Goal: Task Accomplishment & Management: Use online tool/utility

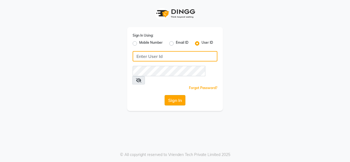
type input "theorchardsalon"
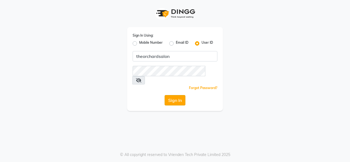
click at [171, 95] on button "Sign In" at bounding box center [175, 100] width 21 height 10
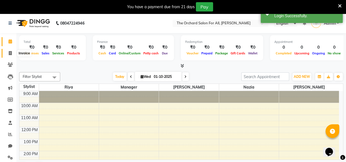
click at [11, 51] on span at bounding box center [10, 53] width 10 height 6
select select "service"
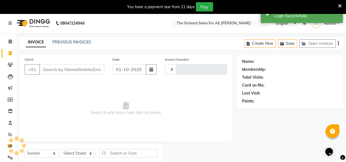
type input "0032"
select select "54"
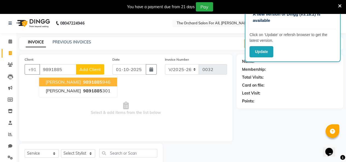
click at [82, 83] on ngb-highlight "9891885 946" at bounding box center [96, 81] width 28 height 5
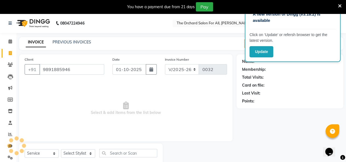
type input "9891885946"
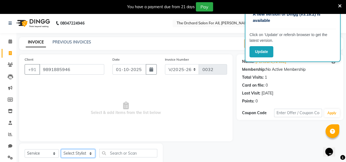
click at [91, 154] on select "Select Stylist Adnan Akaash pawal Akash Kumar Manager Nazia Riya Salman salmani" at bounding box center [78, 153] width 34 height 8
select select "2214"
click at [61, 149] on select "Select Stylist Adnan Akaash pawal Akash Kumar Manager Nazia Riya Salman salmani" at bounding box center [78, 153] width 34 height 8
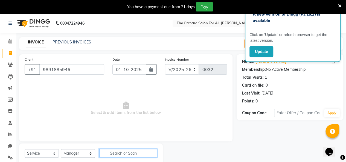
click at [112, 153] on input "text" at bounding box center [128, 153] width 58 height 8
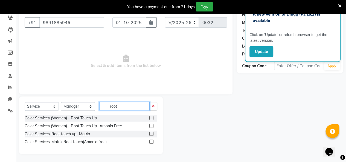
type input "root"
click at [153, 118] on label at bounding box center [151, 118] width 4 height 4
click at [153, 118] on input "checkbox" at bounding box center [151, 118] width 4 height 4
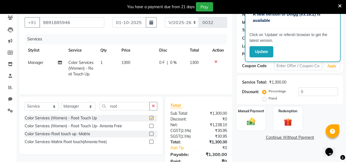
checkbox input "false"
click at [60, 62] on icon at bounding box center [60, 63] width 4 height 4
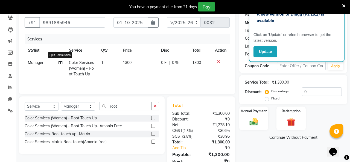
select select "2214"
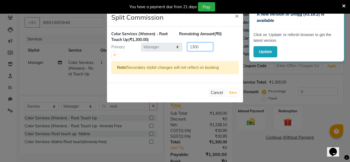
click at [200, 49] on input "1300" at bounding box center [200, 47] width 26 height 8
type input "1"
click at [113, 54] on icon at bounding box center [114, 55] width 3 height 3
type input "650"
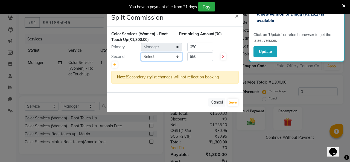
click at [176, 57] on select "Select Adnan Akaash pawal Akash Kumar Manager Nazia Riya Salman salmani" at bounding box center [161, 56] width 41 height 8
select select "59027"
click at [141, 52] on select "Select Adnan Akaash pawal Akash Kumar Manager Nazia Riya Salman salmani" at bounding box center [161, 56] width 41 height 8
click at [200, 58] on input "650" at bounding box center [200, 56] width 26 height 8
type input "6"
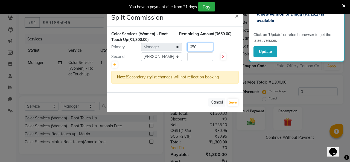
click at [201, 49] on input "650" at bounding box center [200, 47] width 26 height 8
type input "6"
type input "1178"
click at [209, 57] on input "number" at bounding box center [200, 56] width 26 height 8
type input "130"
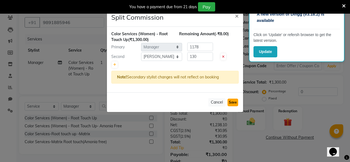
click at [236, 104] on button "Save" at bounding box center [232, 103] width 11 height 8
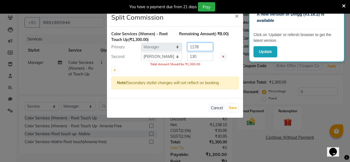
click at [202, 49] on input "1178" at bounding box center [200, 47] width 26 height 8
type input "1170"
click at [232, 106] on button "Save" at bounding box center [232, 108] width 11 height 8
select select "Select"
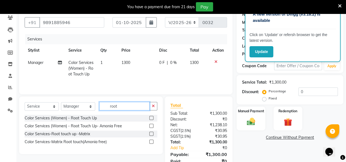
click at [120, 106] on input "root" at bounding box center [124, 106] width 50 height 8
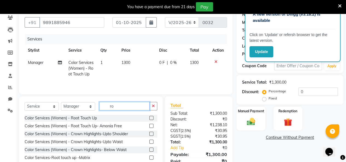
type input "r"
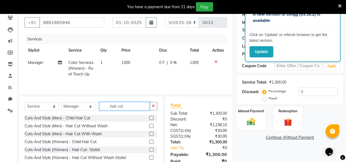
type input "hair cut"
click at [151, 151] on label at bounding box center [151, 150] width 4 height 4
click at [151, 151] on input "checkbox" at bounding box center [151, 150] width 4 height 4
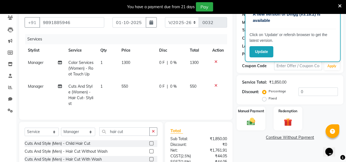
checkbox input "false"
click at [124, 136] on input "hair cut" at bounding box center [124, 131] width 50 height 8
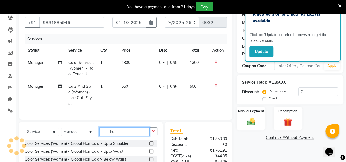
type input "h"
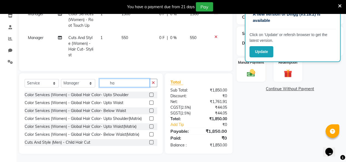
scroll to position [48, 0]
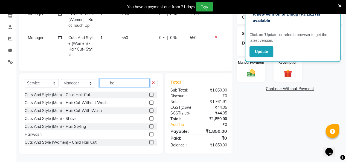
type input "ha"
click at [149, 103] on label at bounding box center [151, 103] width 4 height 4
click at [149, 103] on input "checkbox" at bounding box center [151, 103] width 4 height 4
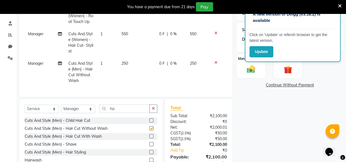
checkbox input "false"
click at [162, 63] on span "0 F" at bounding box center [161, 64] width 5 height 6
select select "2214"
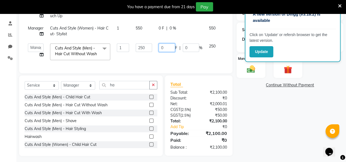
click at [169, 47] on input "0" at bounding box center [167, 47] width 16 height 8
type input "49"
click at [198, 59] on tbody "Manager Color Services (Women) - Root Touch Up 1 1300 0 F | 0 % 1300 Manager Cu…" at bounding box center [132, 33] width 215 height 59
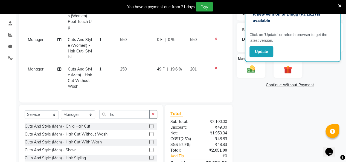
click at [161, 68] on span "49 F" at bounding box center [161, 69] width 8 height 6
select select "2214"
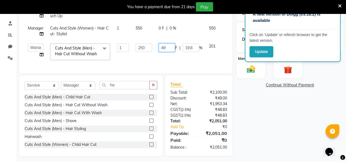
click at [166, 46] on input "49" at bounding box center [167, 47] width 16 height 8
type input "4"
type input "51"
click at [182, 63] on div "Services Stylist Service Qty Price Disc Total Action Manager Color Services (Wo…" at bounding box center [126, 25] width 202 height 86
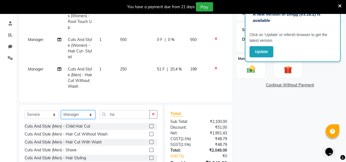
click at [92, 118] on select "Select Stylist Adnan Akaash pawal Akash Kumar Manager Nazia Riya Salman salmani" at bounding box center [78, 114] width 34 height 8
select select "59025"
click at [61, 114] on select "Select Stylist Adnan Akaash pawal Akash Kumar Manager Nazia Riya Salman salmani" at bounding box center [78, 114] width 34 height 8
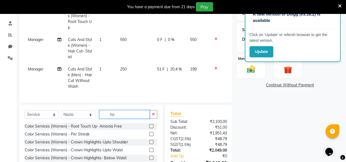
click at [114, 116] on input "ha" at bounding box center [124, 114] width 50 height 8
type input "h"
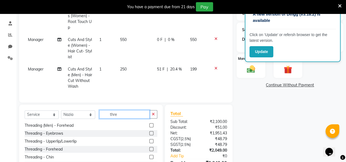
scroll to position [9, 0]
type input "thread"
click at [149, 135] on label at bounding box center [151, 133] width 4 height 4
click at [149, 135] on input "checkbox" at bounding box center [151, 134] width 4 height 4
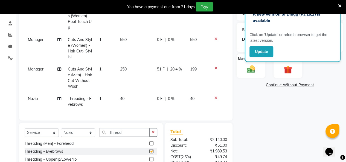
checkbox input "false"
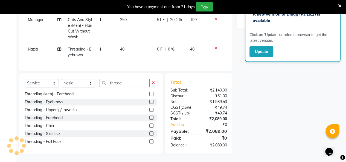
click at [149, 109] on label at bounding box center [151, 110] width 4 height 4
click at [149, 109] on input "checkbox" at bounding box center [151, 110] width 4 height 4
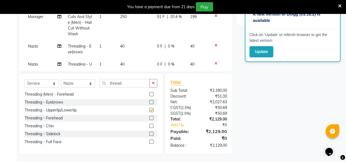
checkbox input "false"
click at [149, 119] on label at bounding box center [151, 118] width 4 height 4
click at [149, 119] on input "checkbox" at bounding box center [151, 118] width 4 height 4
checkbox input "false"
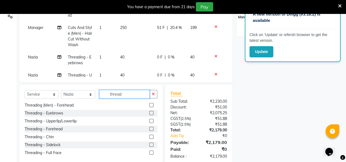
click at [127, 94] on input "thread" at bounding box center [124, 94] width 50 height 8
type input "t"
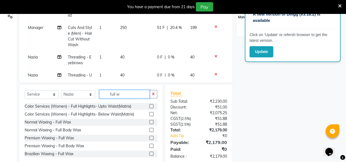
scroll to position [17, 0]
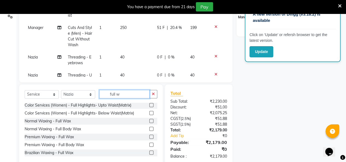
type input "full w"
click at [149, 137] on label at bounding box center [151, 137] width 4 height 4
click at [149, 137] on input "checkbox" at bounding box center [151, 137] width 4 height 4
checkbox input "false"
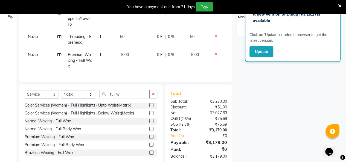
scroll to position [66, 0]
click at [157, 52] on span "0 F" at bounding box center [159, 55] width 5 height 6
select select "59025"
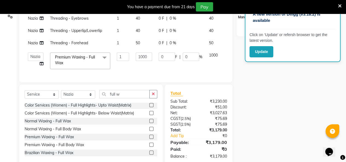
scroll to position [8, 0]
click at [163, 52] on input "0" at bounding box center [167, 56] width 16 height 8
type input "211"
click at [183, 63] on tbody "Manager Color Services (Women) - Root Touch Up 1 1300 0 F | 0 % 1300 Manager Cu…" at bounding box center [132, 15] width 215 height 114
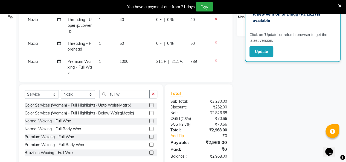
scroll to position [66, 0]
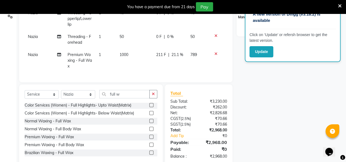
click at [156, 52] on span "211 F" at bounding box center [161, 55] width 10 height 6
select select "59025"
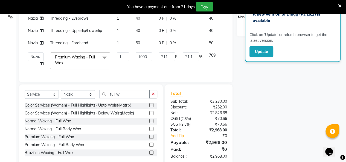
scroll to position [8, 0]
click at [166, 52] on input "211" at bounding box center [167, 56] width 16 height 8
type input "201"
click at [181, 63] on tbody "Manager Color Services (Women) - Root Touch Up 1 1300 0 F | 0 % 1300 Manager Cu…" at bounding box center [132, 15] width 215 height 114
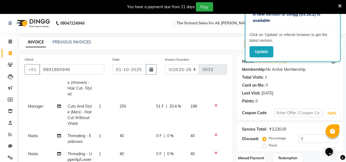
scroll to position [0, 0]
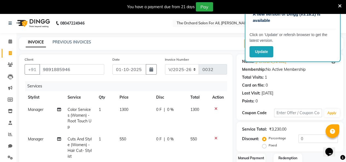
click at [167, 109] on span "0 %" at bounding box center [170, 110] width 7 height 6
select select "2214"
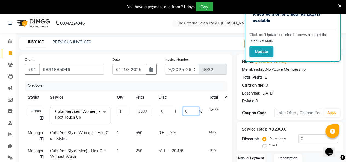
click at [187, 113] on input "0" at bounding box center [191, 111] width 16 height 8
type input "20"
click at [188, 130] on tbody "Adnan Akaash pawal Akash Kumar Manager Nazia Riya Salman salmani Color Services…" at bounding box center [132, 158] width 215 height 109
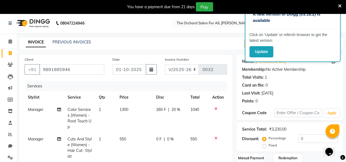
click at [167, 139] on span "0 %" at bounding box center [170, 139] width 7 height 6
select select "2214"
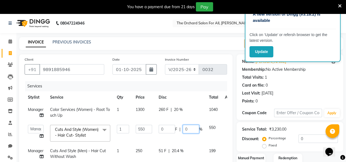
click at [188, 128] on input "0" at bounding box center [191, 129] width 16 height 8
type input "20"
click at [218, 130] on tbody "Manager Color Services (Women) - Root Touch Up 1 1300 260 F | 20 % 1040 Adnan A…" at bounding box center [132, 158] width 215 height 109
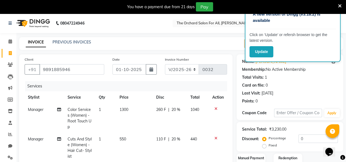
scroll to position [152, 0]
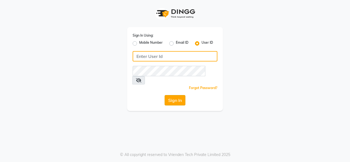
type input "theorchardsalon"
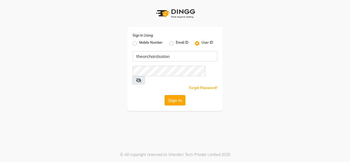
click at [179, 95] on button "Sign In" at bounding box center [175, 100] width 21 height 10
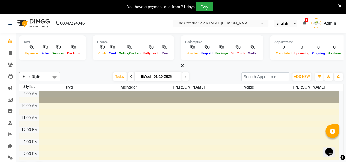
scroll to position [14, 0]
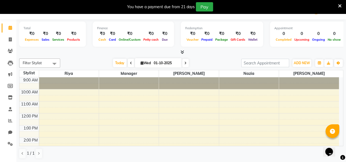
click at [338, 142] on div "Opens Chat This icon Opens the chat window." at bounding box center [331, 142] width 13 height 0
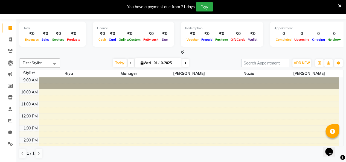
click at [338, 142] on div "Opens Chat This icon Opens the chat window." at bounding box center [331, 142] width 13 height 0
drag, startPoint x: 340, startPoint y: 144, endPoint x: 340, endPoint y: 140, distance: 4.1
click at [338, 142] on div "Opens Chat This icon Opens the chat window." at bounding box center [331, 142] width 13 height 0
click at [340, 140] on iframe at bounding box center [331, 148] width 17 height 16
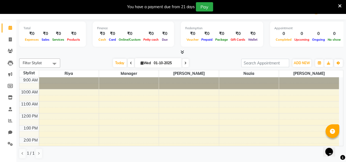
click at [340, 140] on iframe at bounding box center [331, 148] width 17 height 16
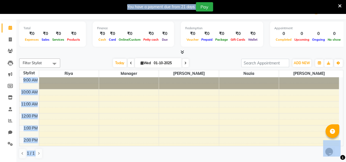
drag, startPoint x: 340, startPoint y: 140, endPoint x: 343, endPoint y: 113, distance: 27.3
click at [343, 113] on body "08047224946 Select Location × The Orchard Salon For All, [PERSON_NAME] English …" at bounding box center [173, 81] width 346 height 162
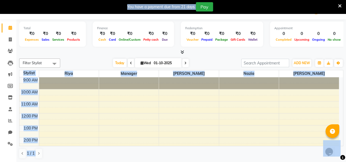
scroll to position [85, 0]
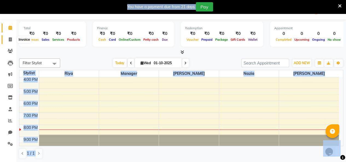
click at [11, 39] on icon at bounding box center [10, 39] width 3 height 4
select select "service"
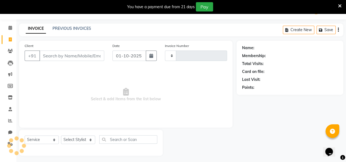
type input "0032"
select select "54"
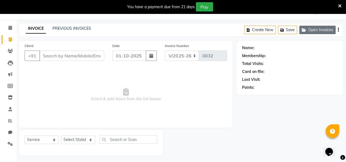
click at [319, 29] on button "Open Invoices" at bounding box center [317, 30] width 36 height 8
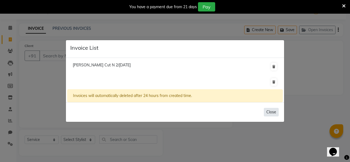
click at [268, 113] on button "Close" at bounding box center [271, 112] width 15 height 8
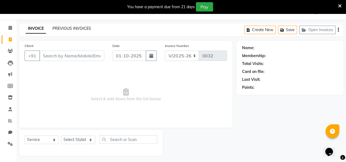
click at [85, 26] on link "PREVIOUS INVOICES" at bounding box center [71, 28] width 39 height 5
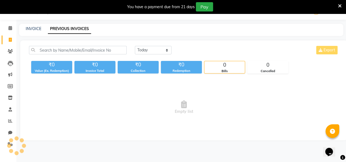
scroll to position [13, 0]
click at [11, 29] on icon at bounding box center [10, 28] width 4 height 4
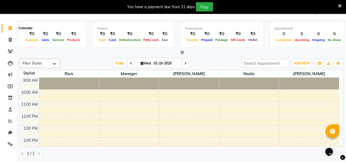
click at [10, 27] on icon at bounding box center [10, 28] width 4 height 4
